Goal: Check status: Check status

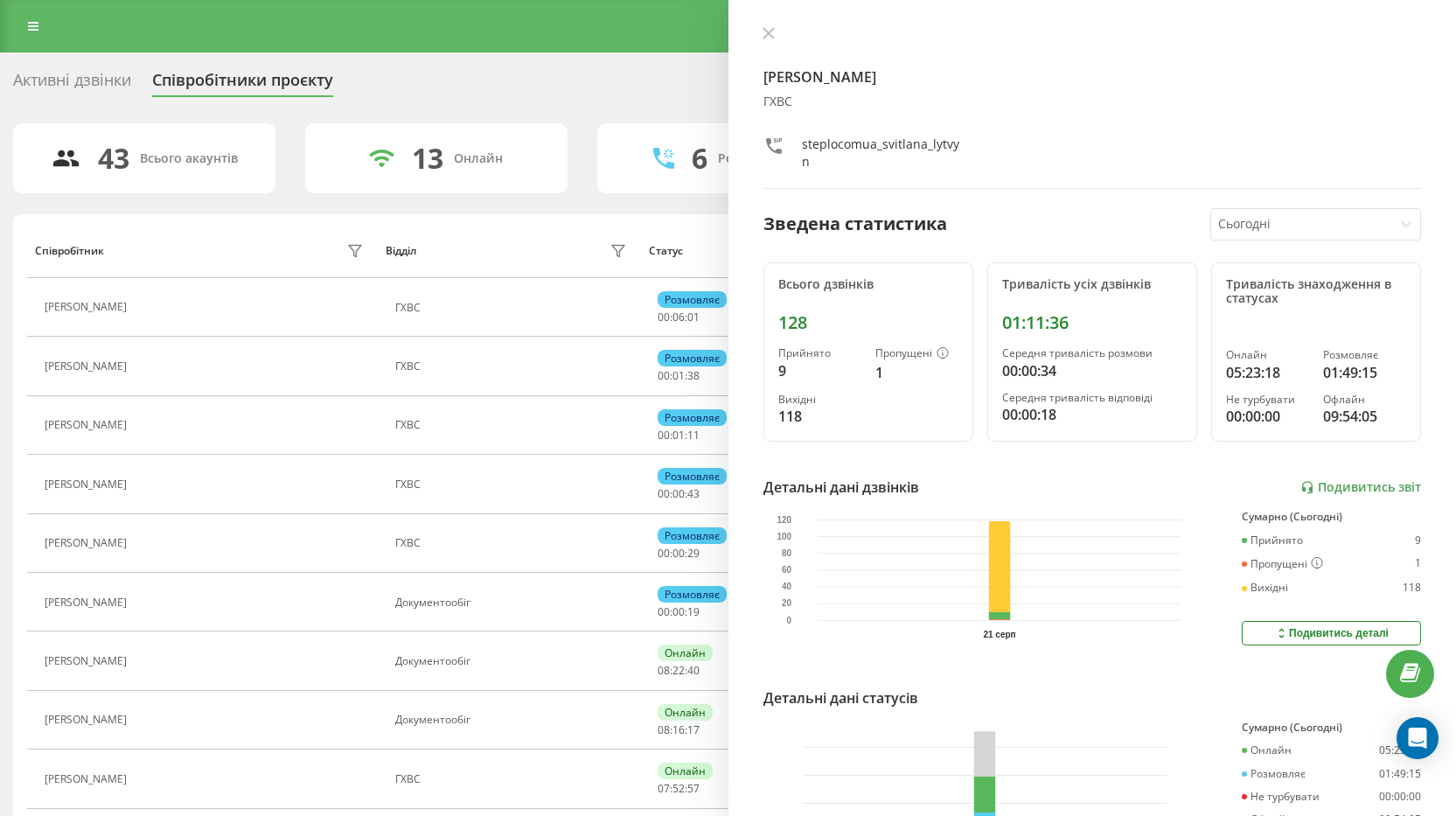
click at [763, 31] on icon at bounding box center [769, 34] width 12 height 12
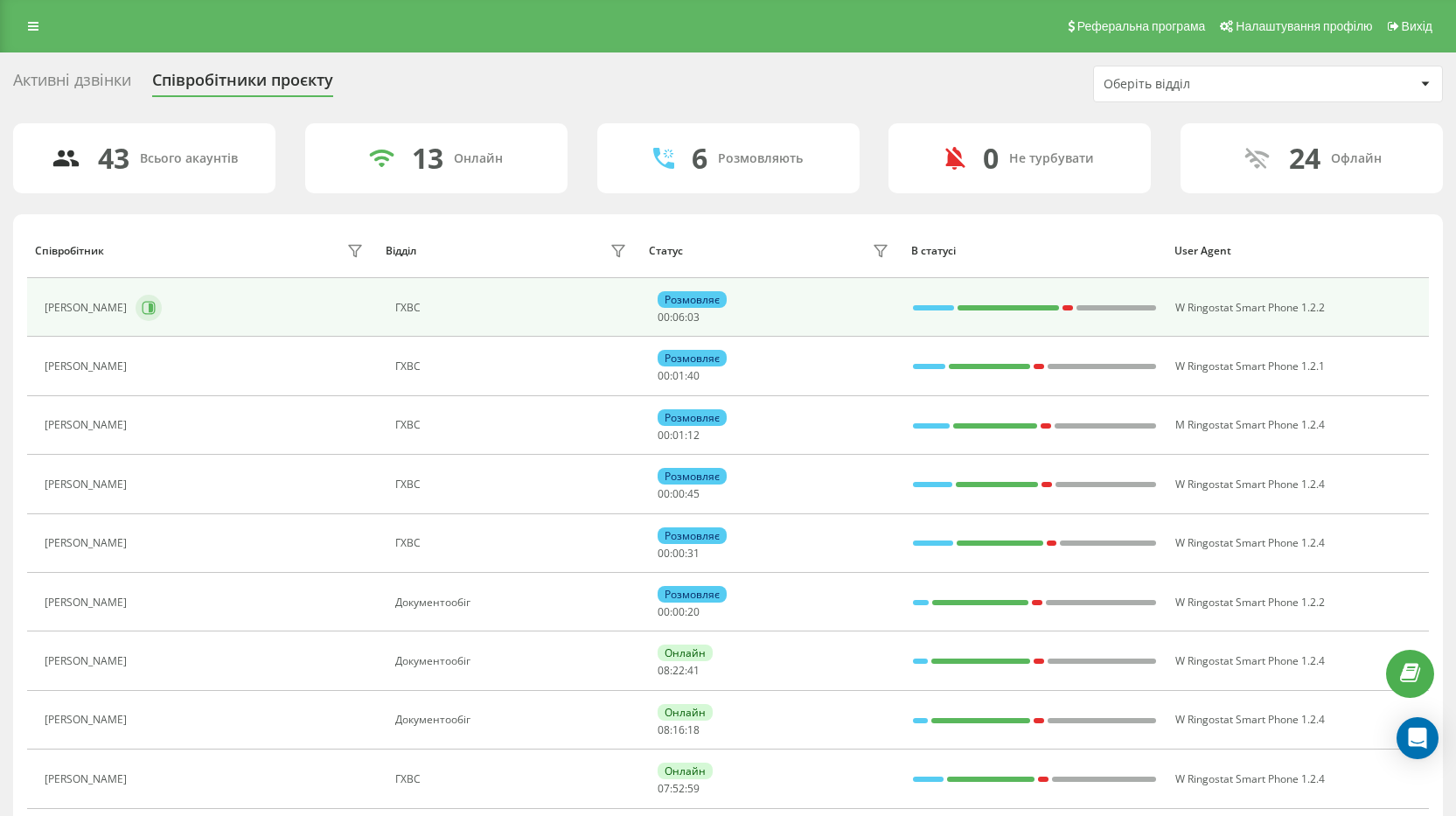
click at [153, 306] on icon at bounding box center [151, 307] width 4 height 9
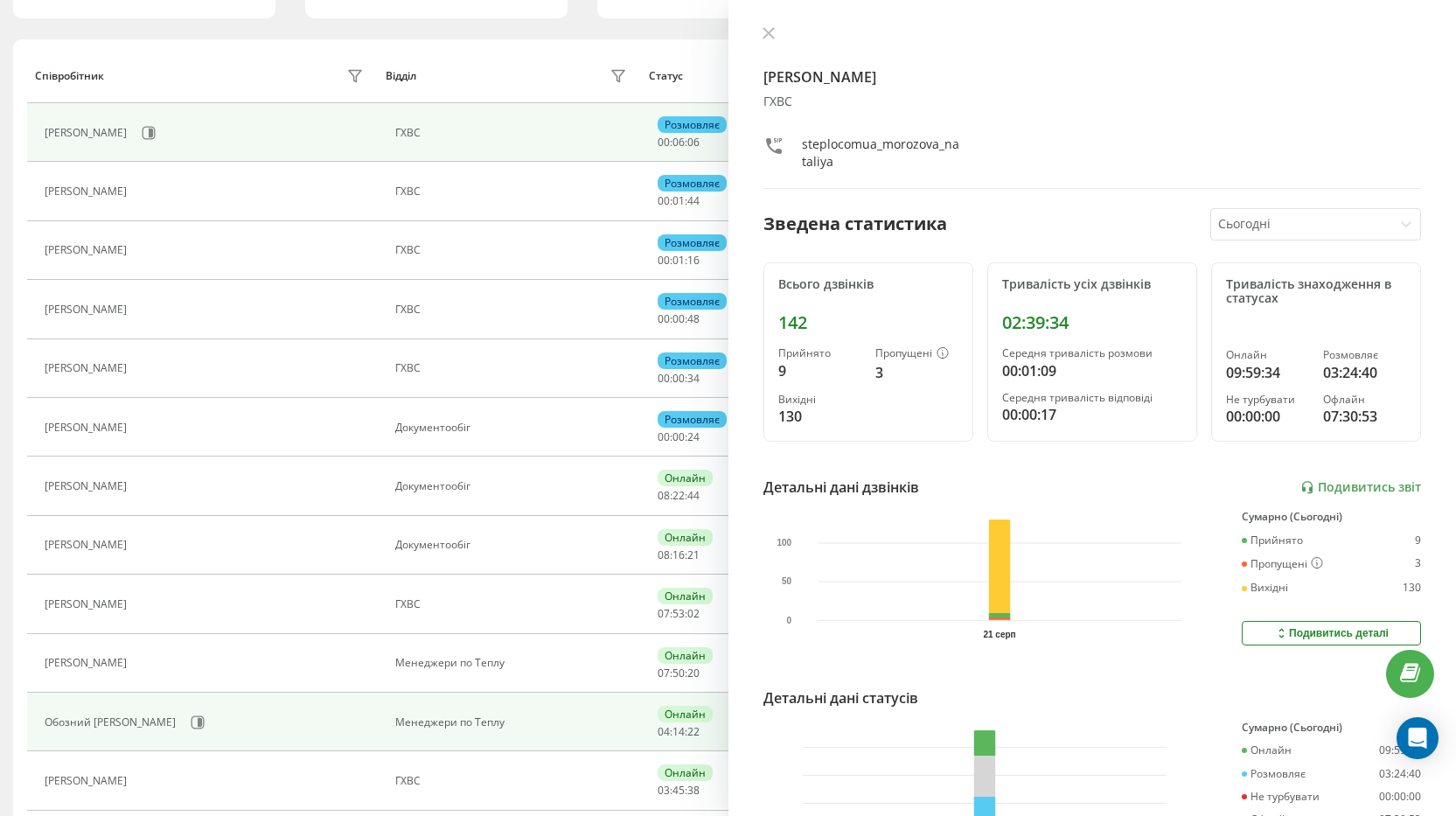
scroll to position [350, 0]
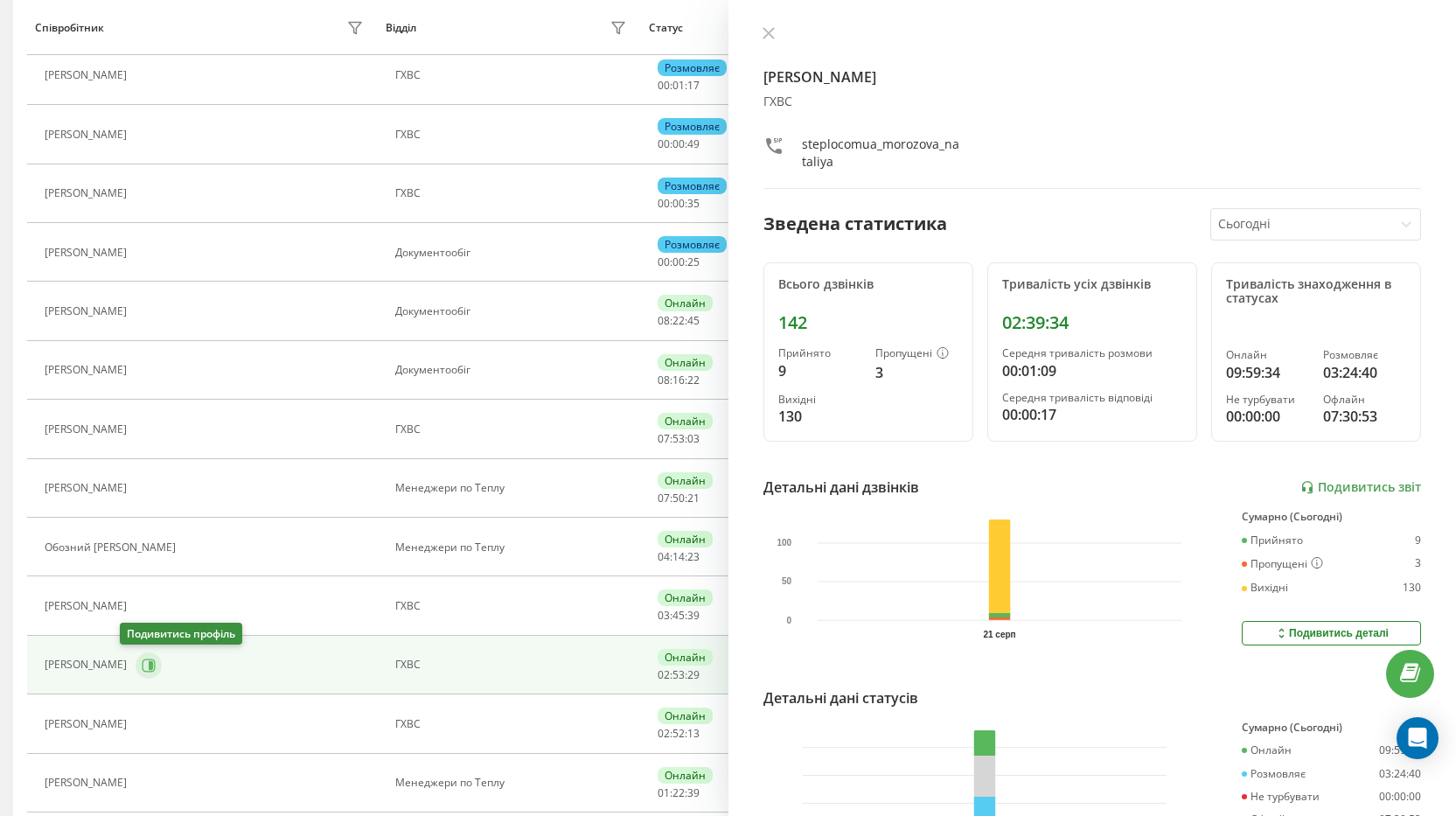
click at [142, 666] on icon at bounding box center [149, 665] width 14 height 14
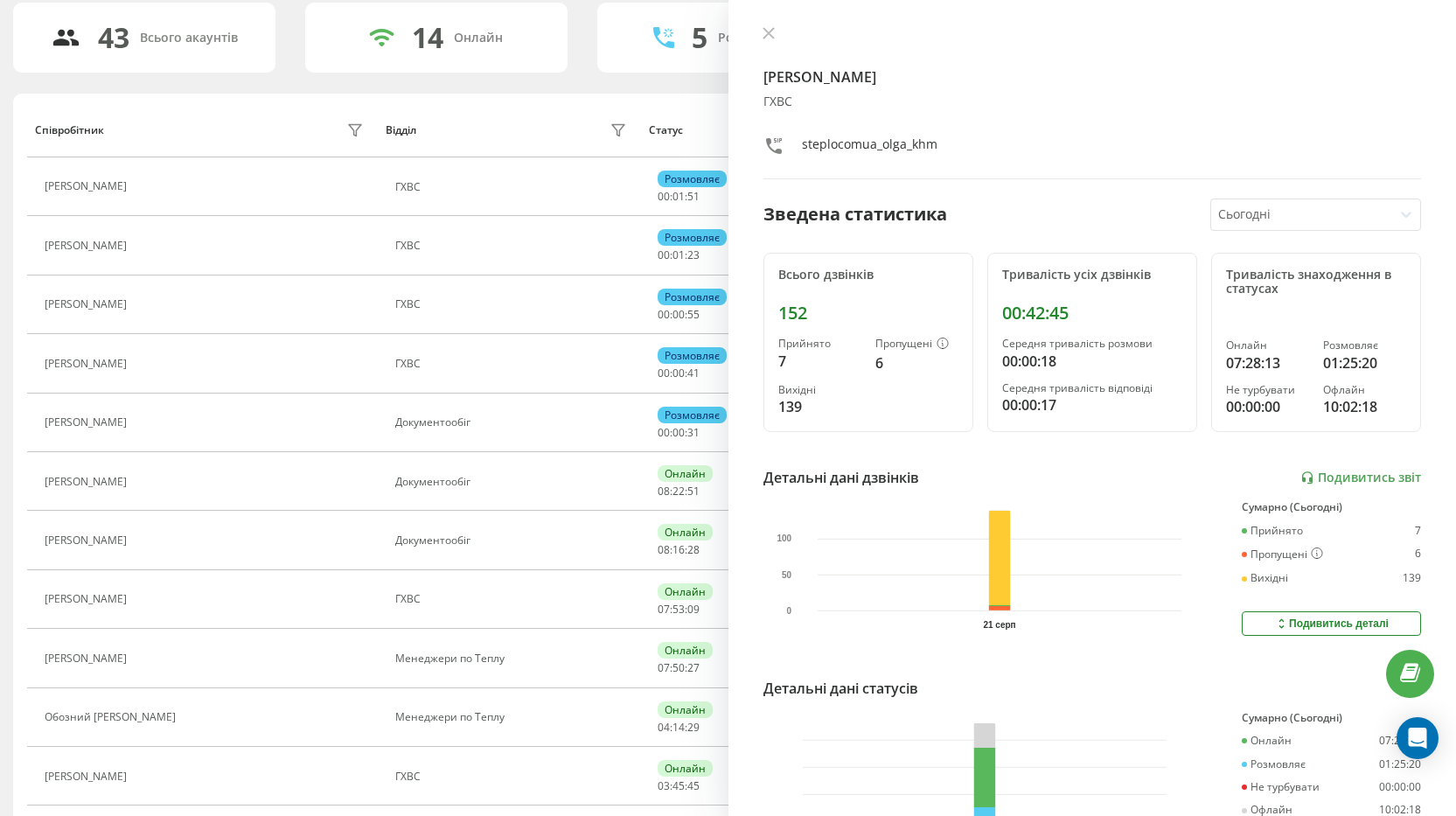
scroll to position [116, 0]
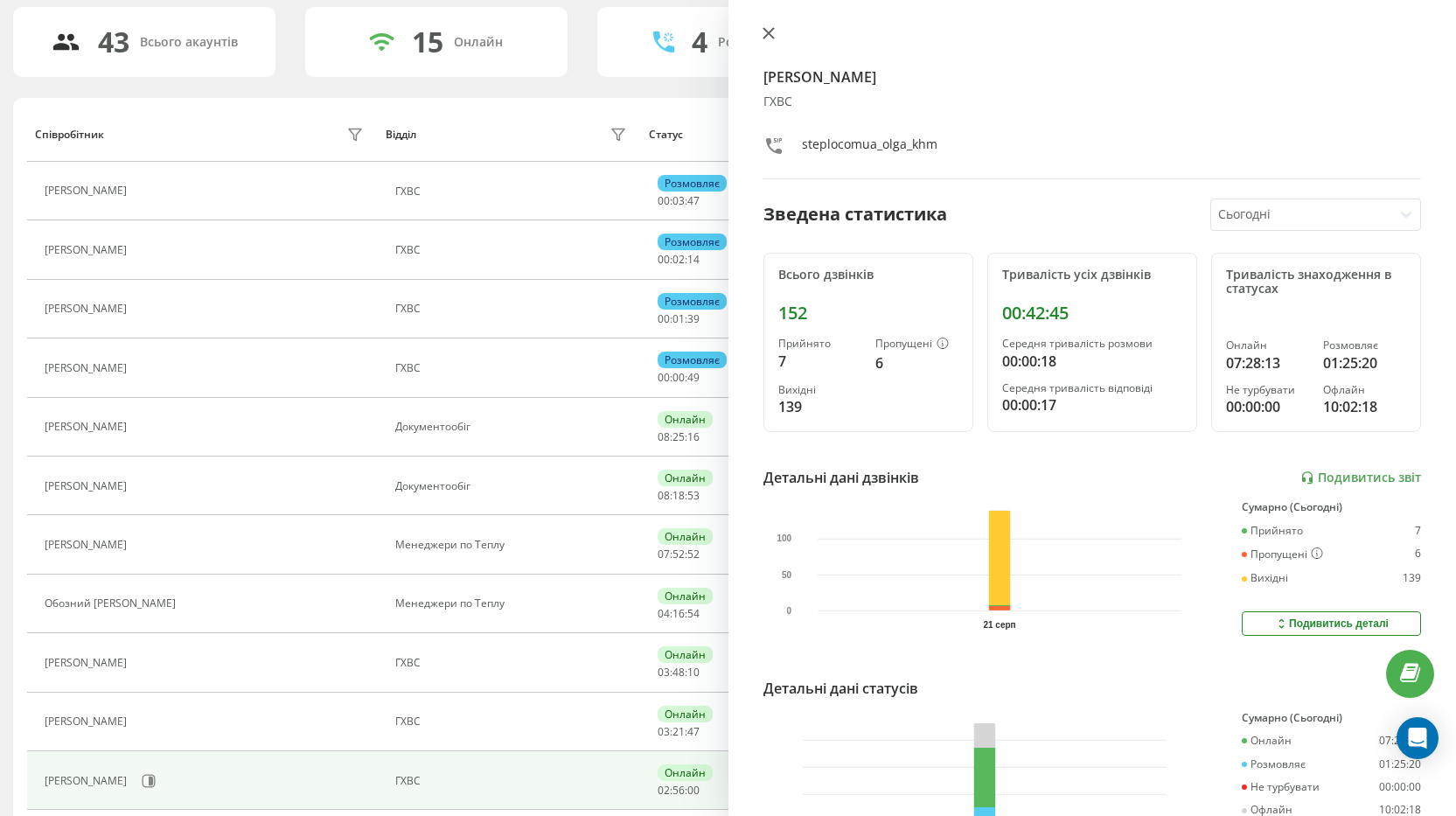
click at [766, 29] on icon at bounding box center [769, 34] width 12 height 12
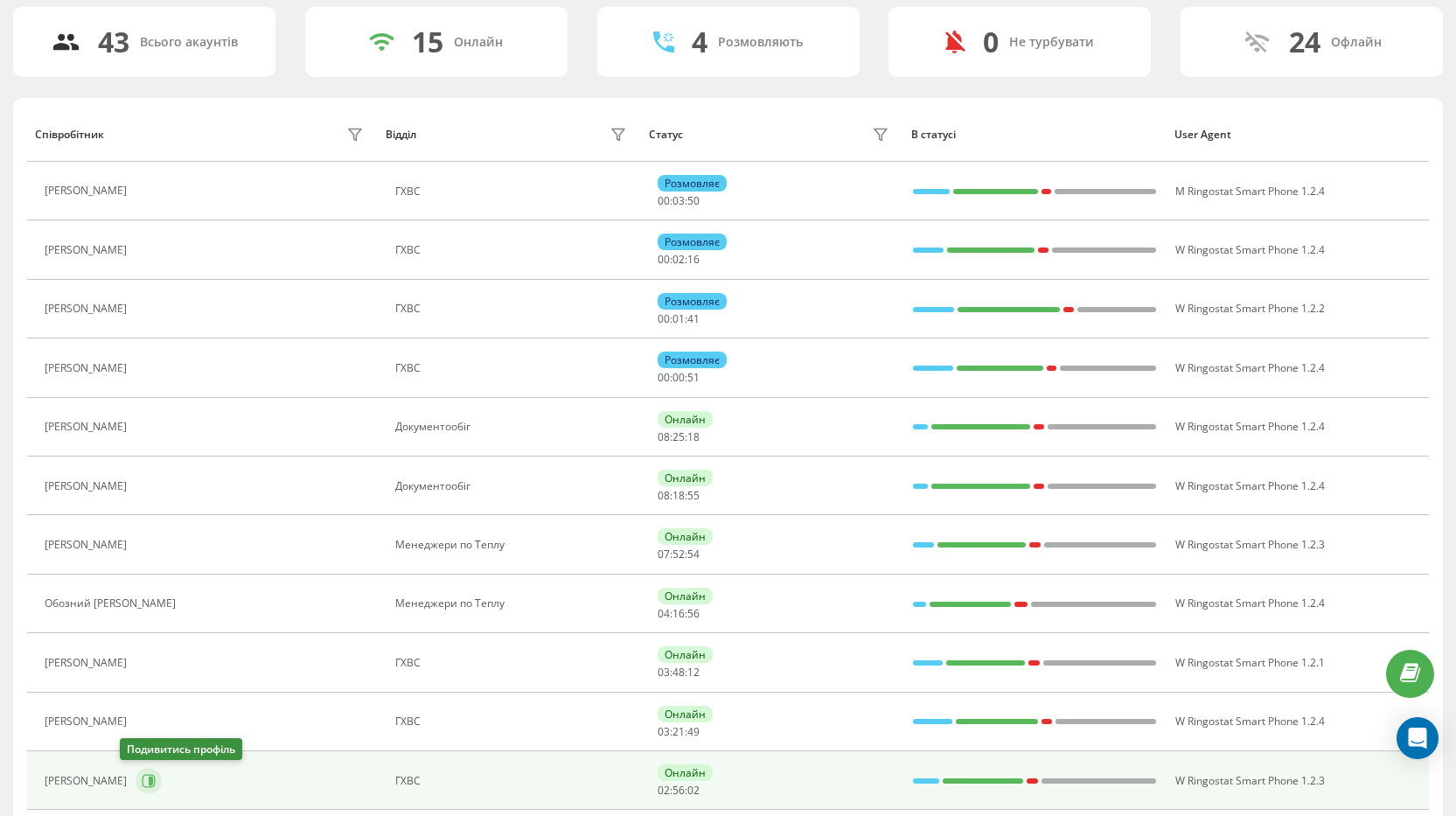
click at [143, 776] on icon at bounding box center [149, 780] width 13 height 13
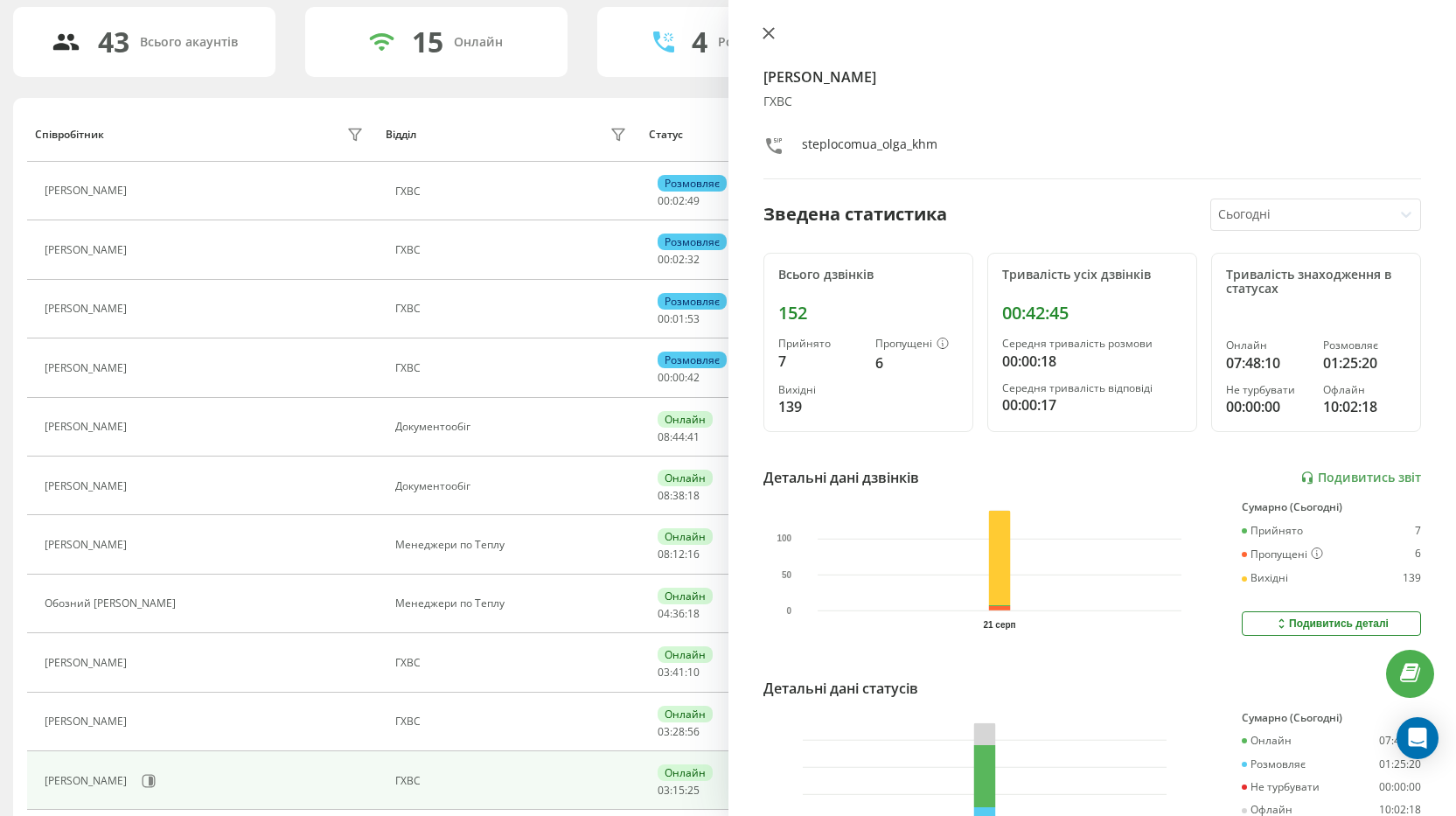
click at [771, 37] on icon at bounding box center [769, 34] width 12 height 12
